Goal: Communication & Community: Ask a question

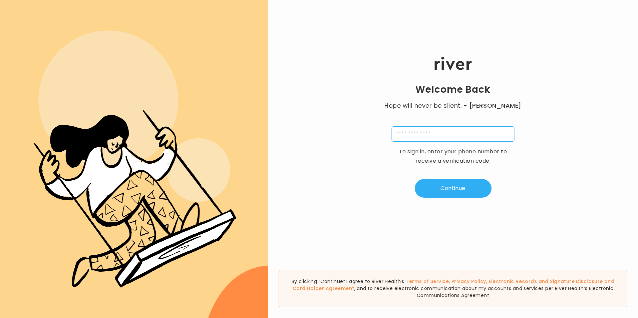
click at [447, 138] on input "tel" at bounding box center [453, 134] width 123 height 15
type input "**********"
type input "*"
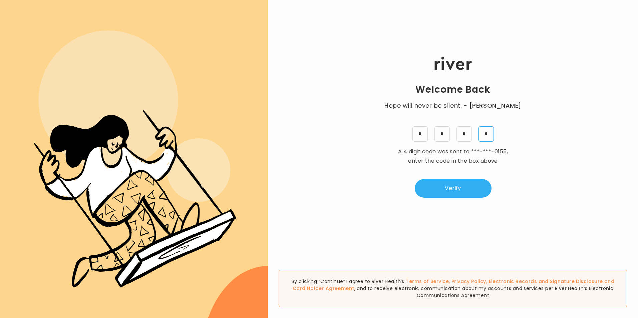
type input "*"
click at [453, 193] on button "Verify" at bounding box center [453, 188] width 77 height 19
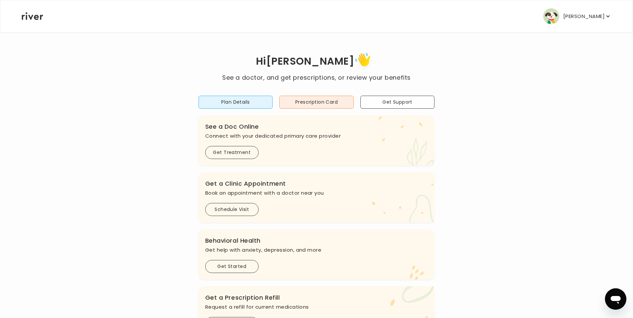
click at [397, 100] on button "Get Support" at bounding box center [397, 102] width 74 height 13
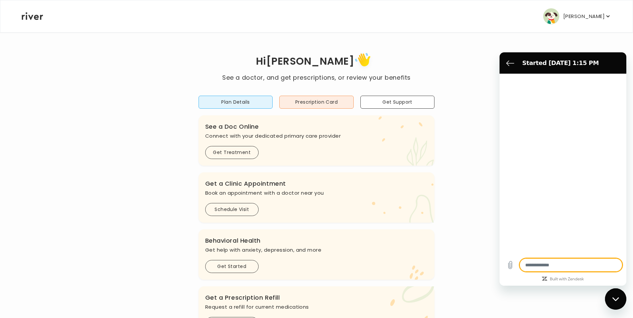
type textarea "*"
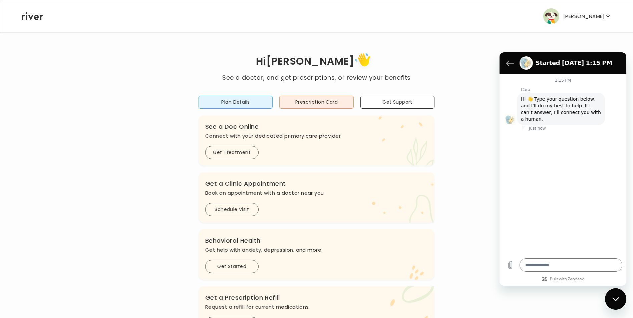
drag, startPoint x: 103, startPoint y: 0, endPoint x: 52, endPoint y: 142, distance: 150.7
click at [51, 143] on div "Hi [PERSON_NAME] See a doctor, and get prescriptions, or review your benefits P…" at bounding box center [316, 222] width 590 height 343
drag, startPoint x: 79, startPoint y: 0, endPoint x: 62, endPoint y: 143, distance: 143.5
click at [62, 143] on div "Hi [PERSON_NAME] See a doctor, and get prescriptions, or review your benefits P…" at bounding box center [316, 222] width 590 height 343
click at [508, 62] on icon "Back to the conversation list" at bounding box center [510, 63] width 7 height 5
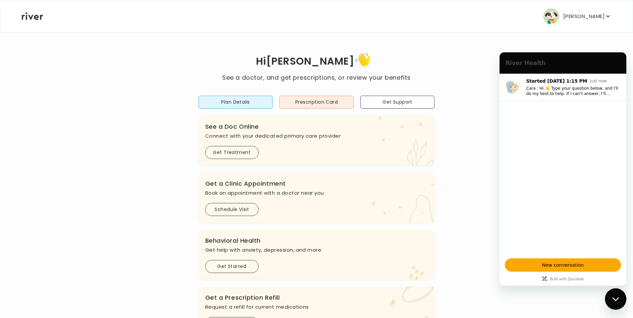
click at [619, 299] on icon "Close messaging window" at bounding box center [616, 299] width 7 height 4
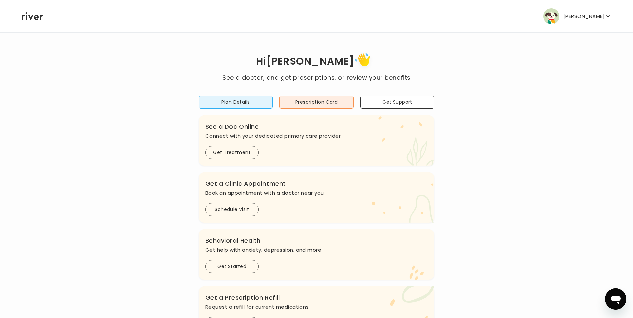
click at [581, 18] on p "[PERSON_NAME]" at bounding box center [583, 16] width 41 height 9
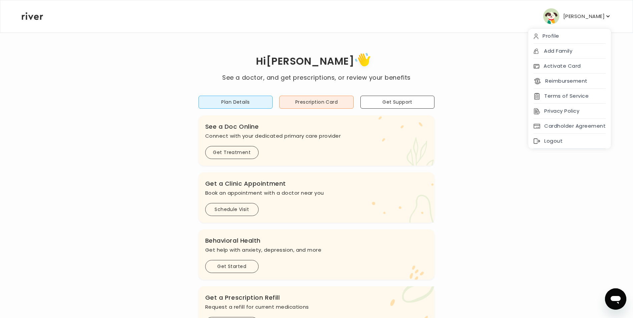
click at [556, 140] on div "Logout" at bounding box center [569, 141] width 83 height 15
